Goal: Task Accomplishment & Management: Manage account settings

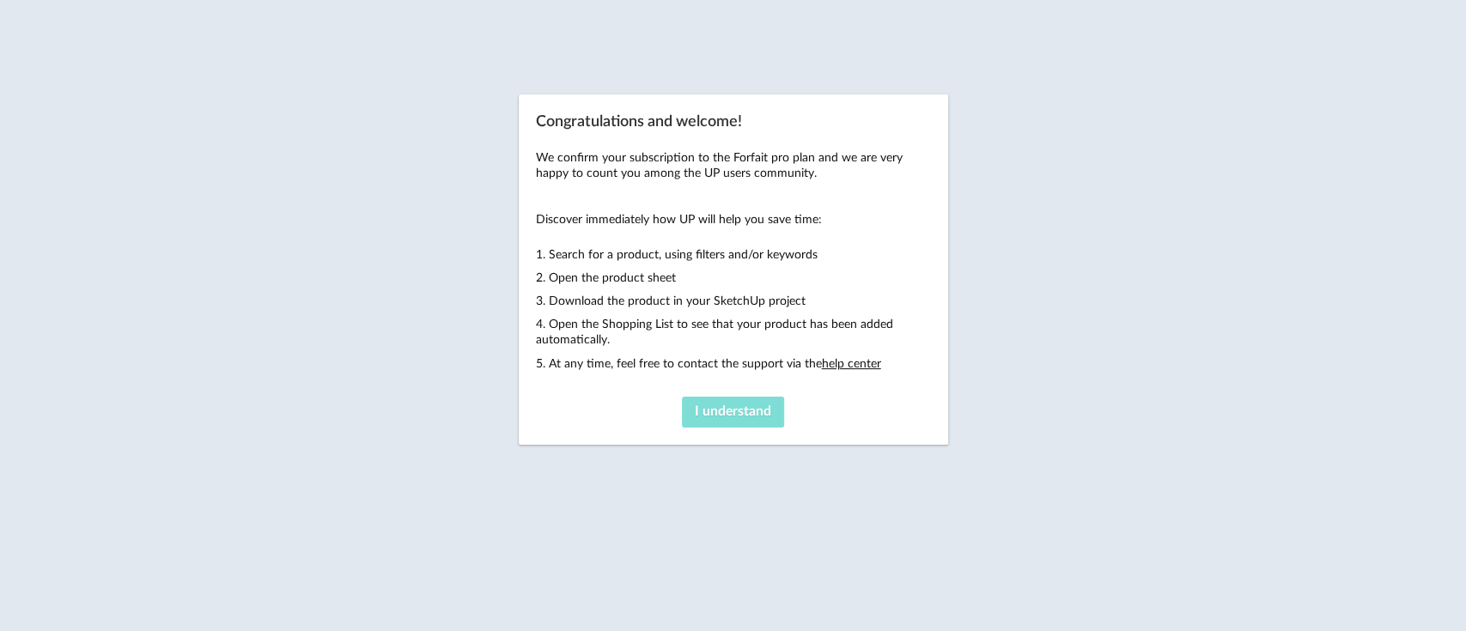
click at [751, 408] on span "I understand" at bounding box center [733, 412] width 76 height 14
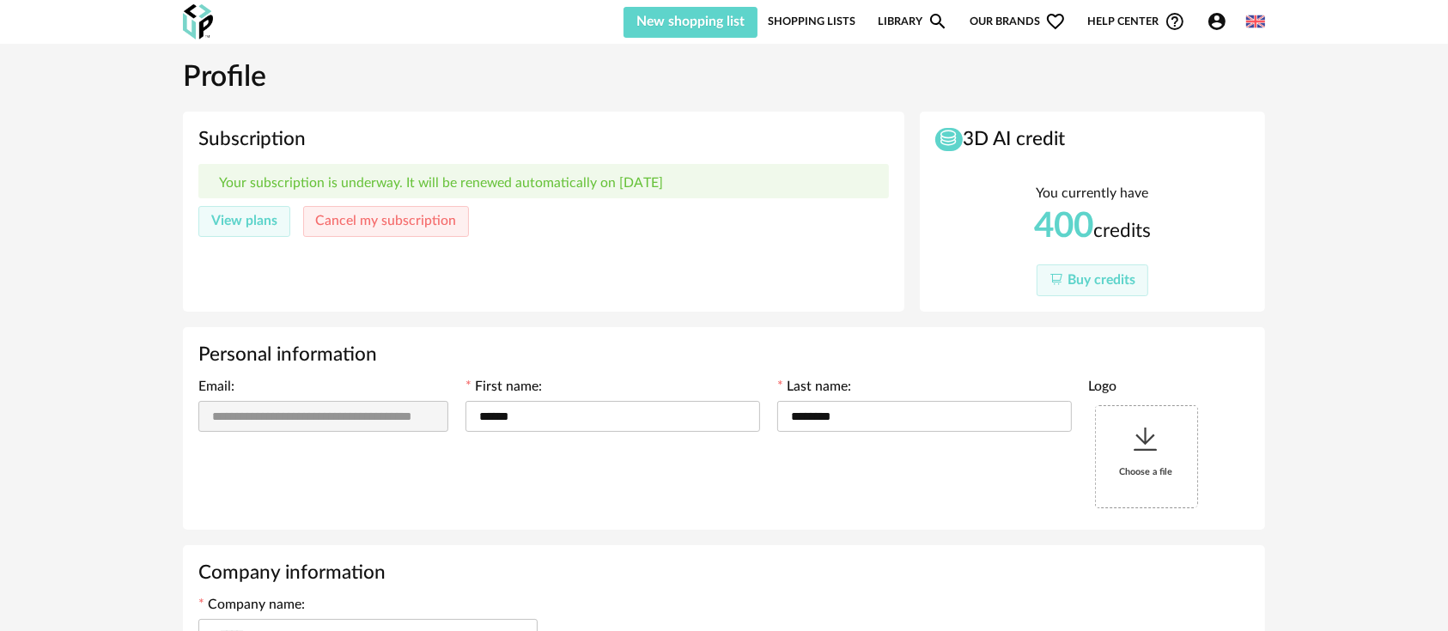
click at [1144, 443] on icon at bounding box center [1146, 439] width 31 height 31
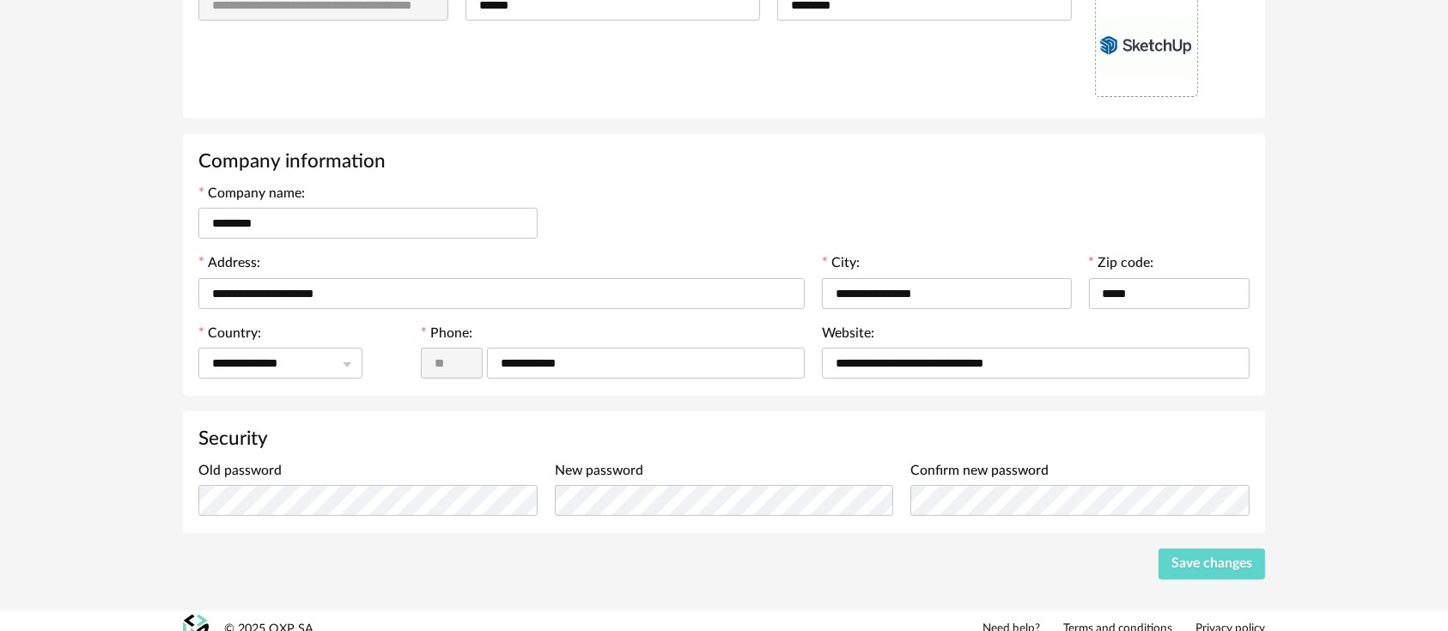
scroll to position [428, 0]
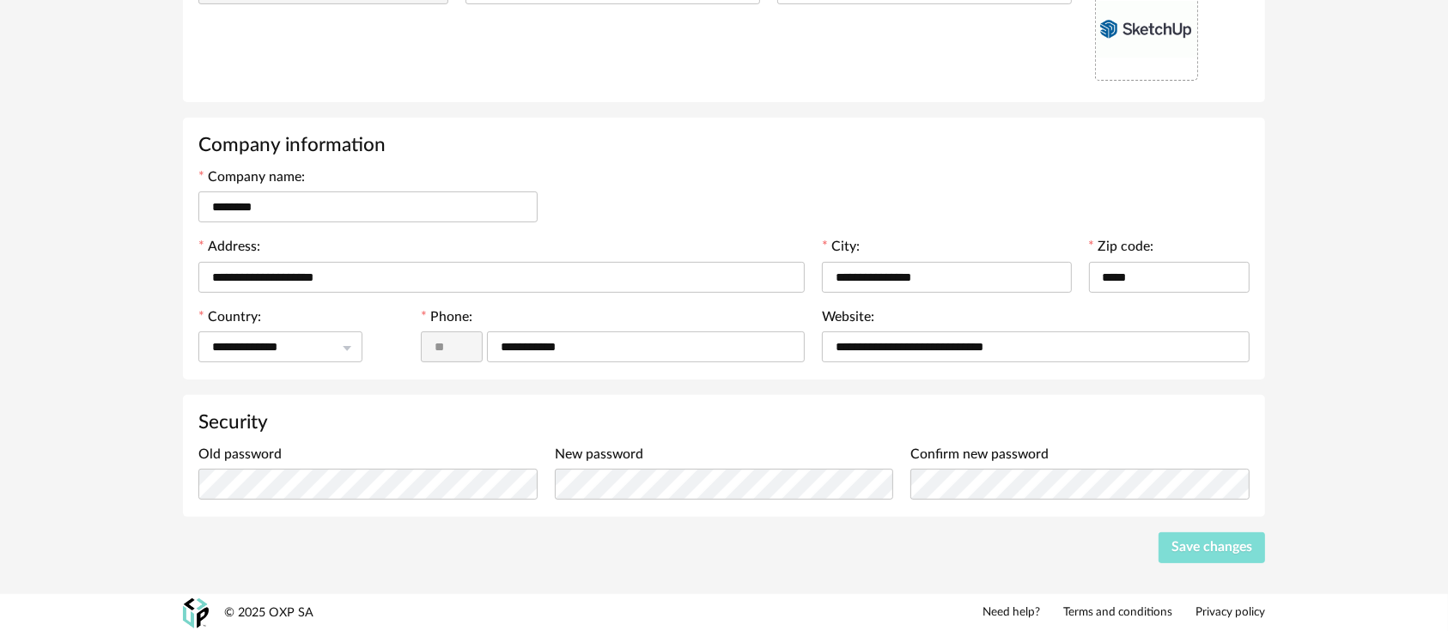
click at [1193, 557] on button "Save changes" at bounding box center [1212, 548] width 107 height 31
click at [1409, 33] on div at bounding box center [1414, 37] width 14 height 14
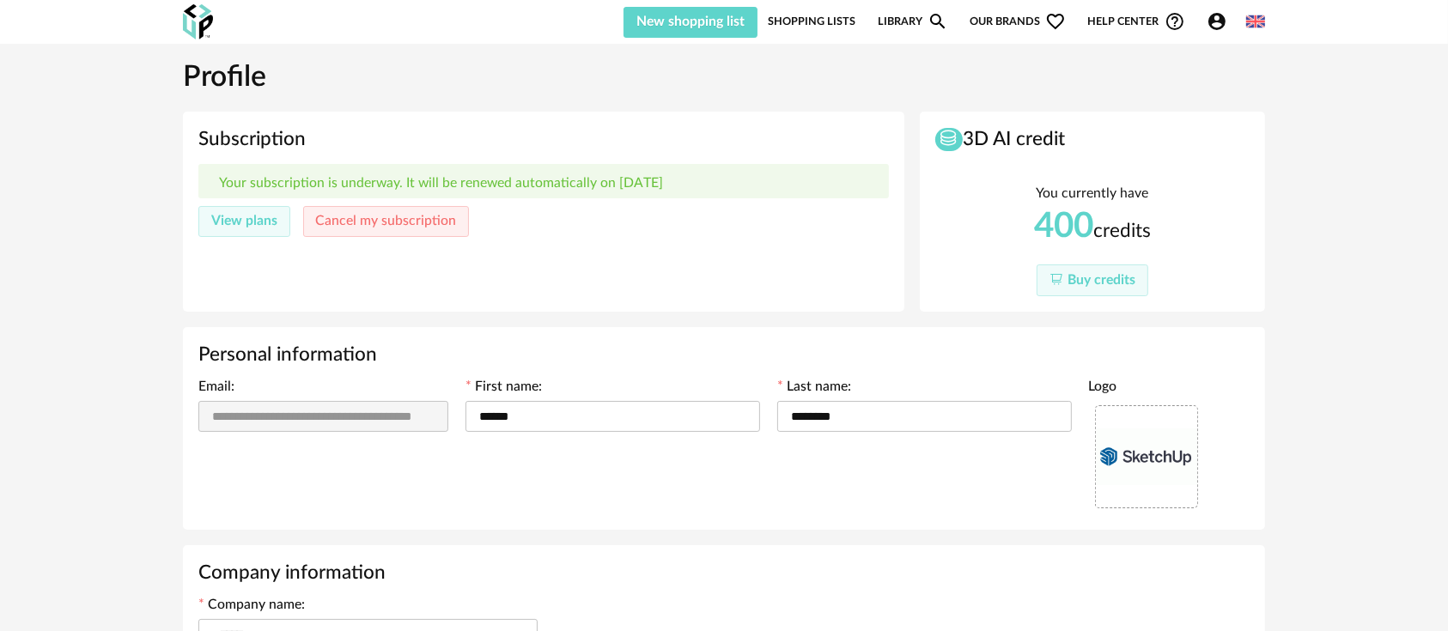
click at [911, 21] on link "Library Magnify icon" at bounding box center [913, 21] width 70 height 33
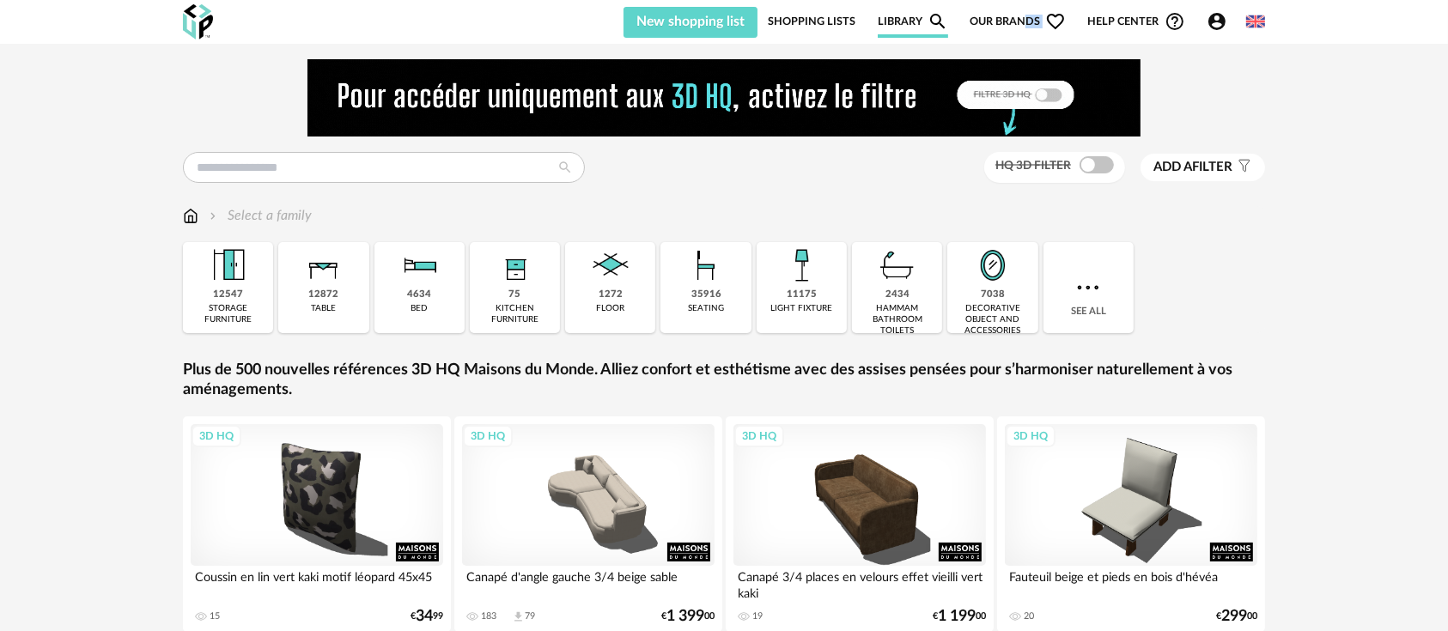
click at [1026, 28] on span "Our brands Heart Outline icon" at bounding box center [1018, 21] width 96 height 33
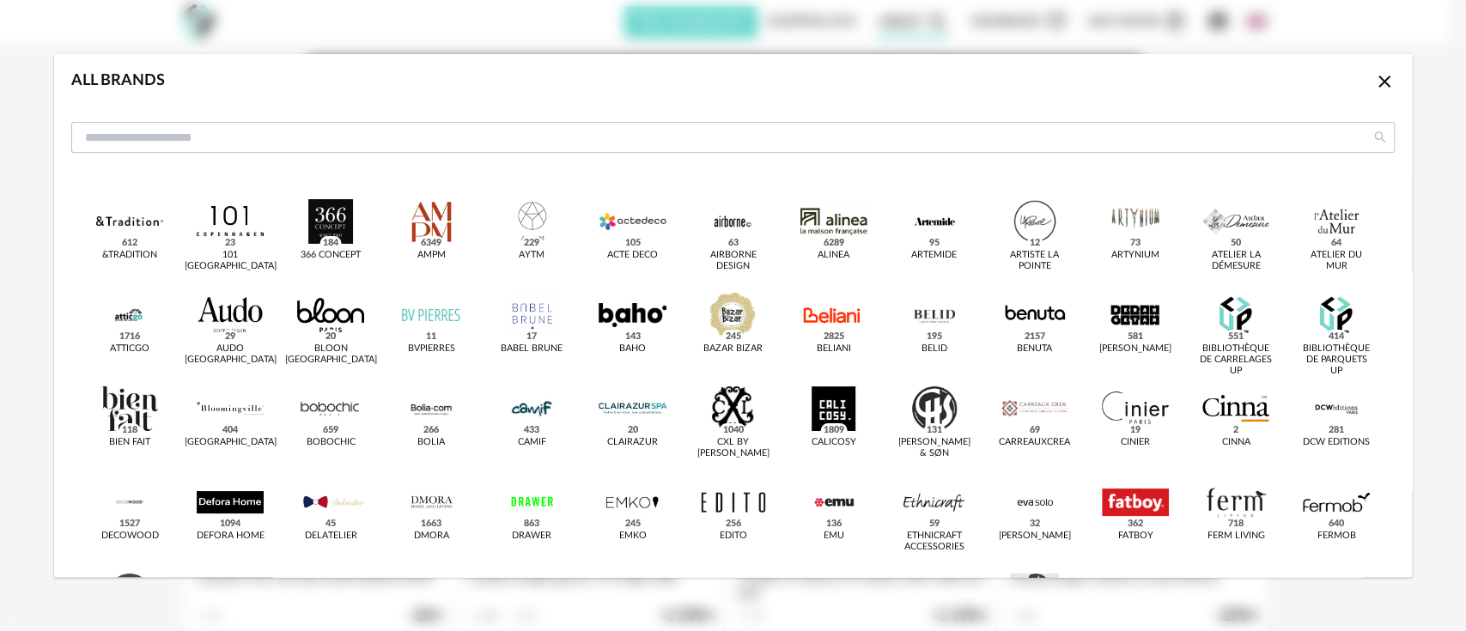
click at [1374, 76] on icon "Close icon" at bounding box center [1384, 81] width 21 height 21
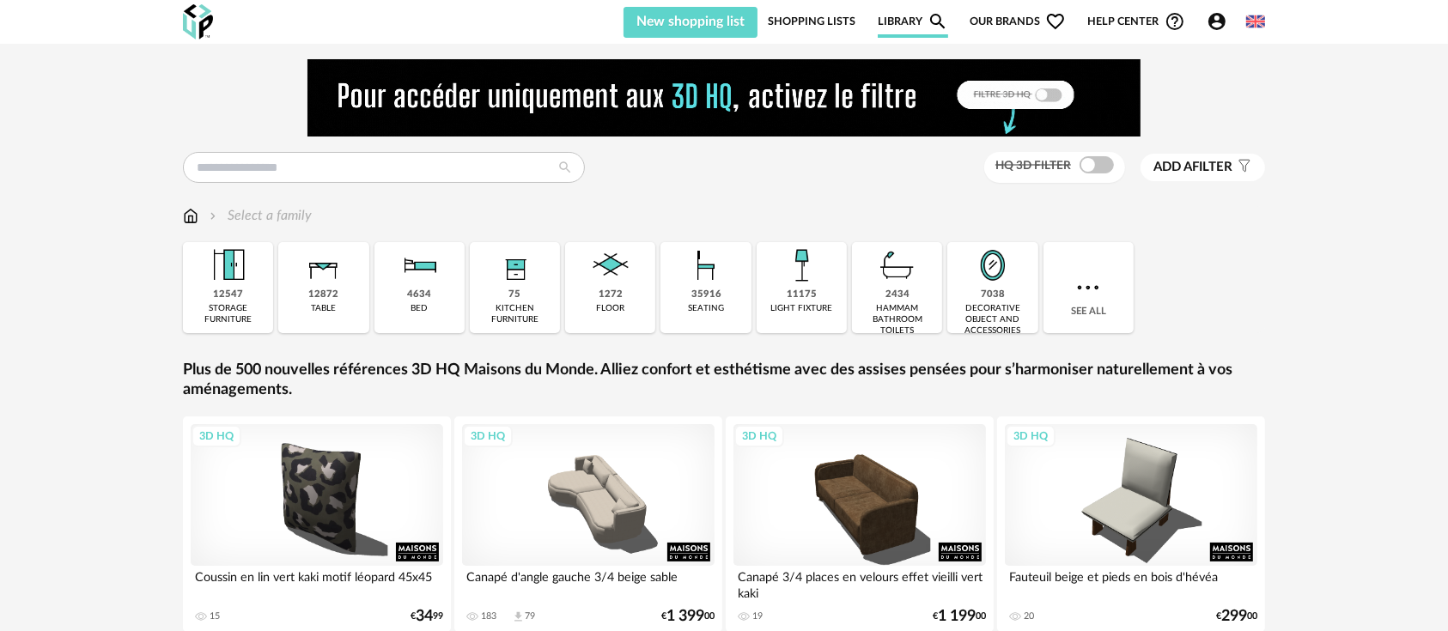
click at [800, 28] on link "Shopping Lists" at bounding box center [812, 21] width 88 height 33
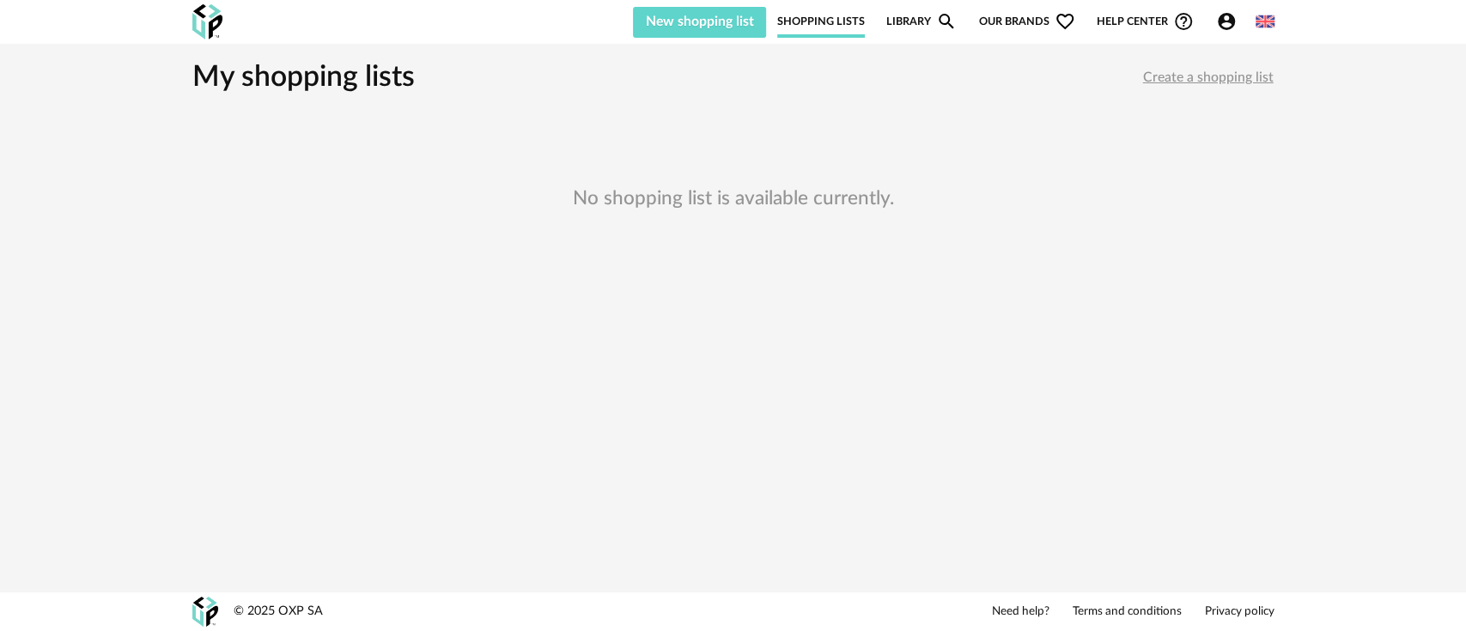
drag, startPoint x: 723, startPoint y: 192, endPoint x: 865, endPoint y: 180, distance: 142.2
click at [865, 180] on h3 "No shopping list is available currently." at bounding box center [733, 199] width 1082 height 151
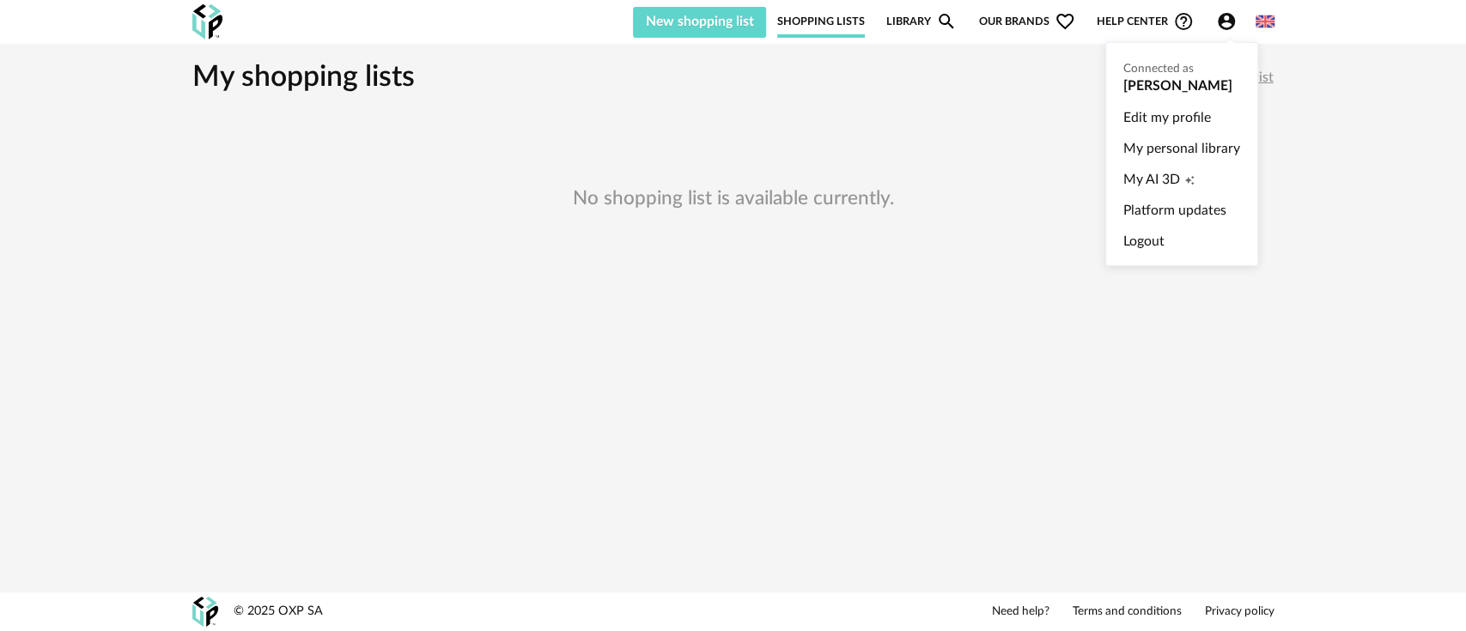
click at [1224, 21] on icon "Account Circle icon" at bounding box center [1226, 21] width 17 height 17
click at [1147, 241] on link "Logout" at bounding box center [1181, 241] width 117 height 31
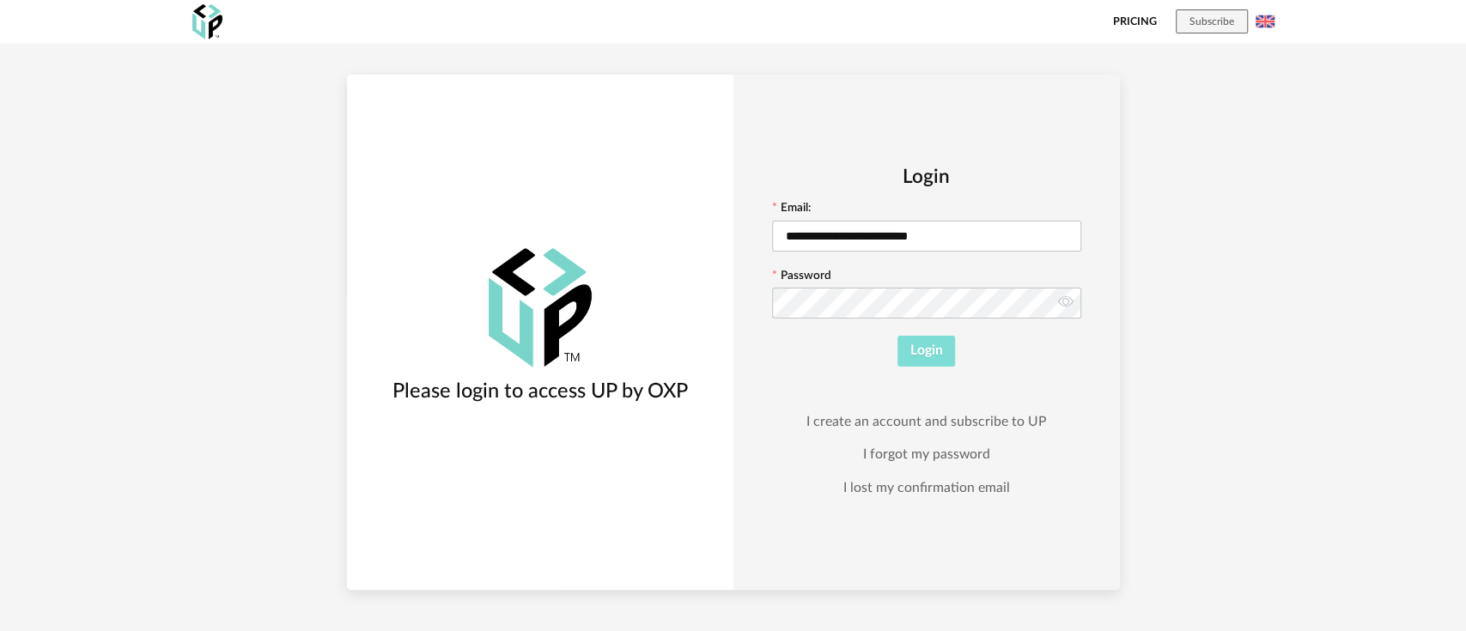
click at [918, 350] on span "Login" at bounding box center [926, 351] width 33 height 14
